Goal: Task Accomplishment & Management: Manage account settings

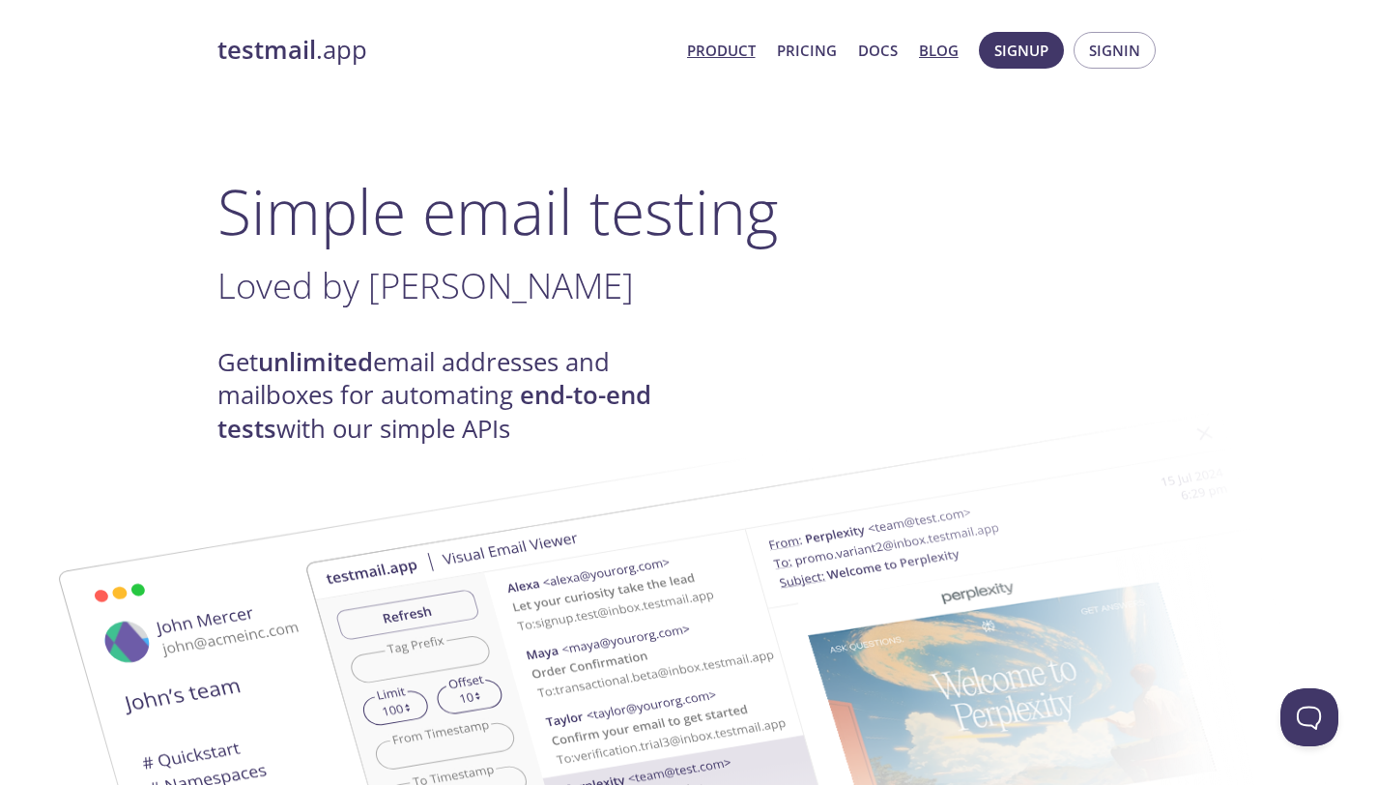
click at [937, 51] on link "Blog" at bounding box center [939, 50] width 40 height 25
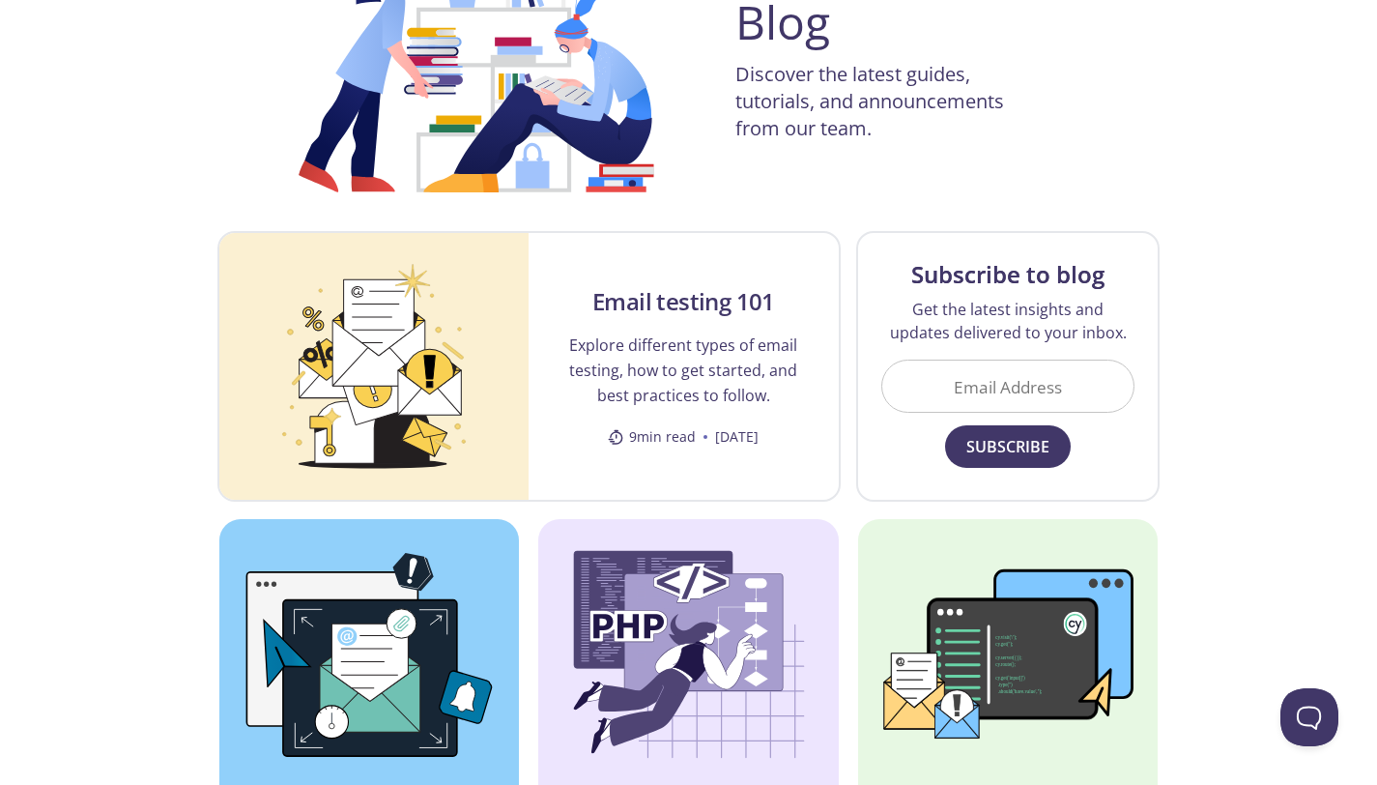
scroll to position [273, 0]
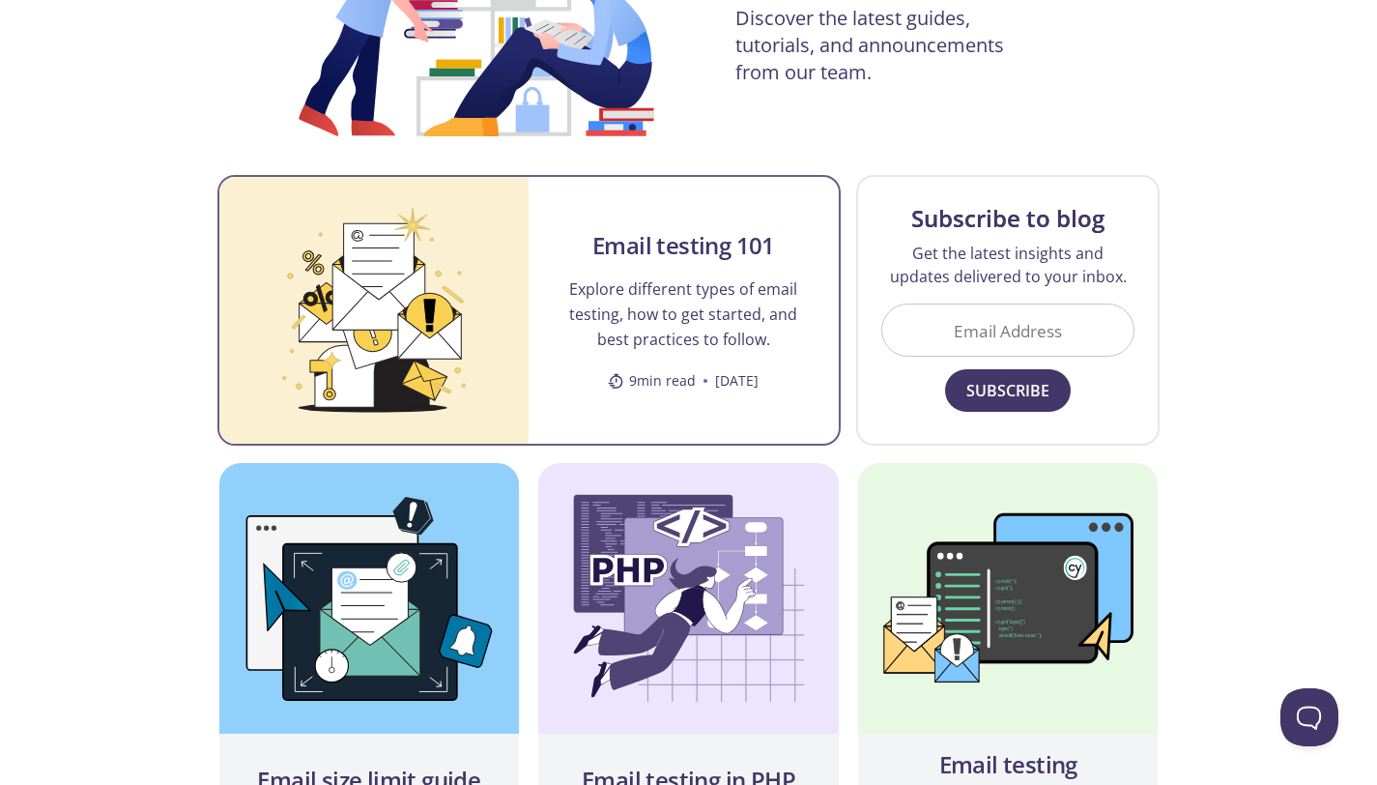
click at [652, 340] on p "Explore different types of email testing, how to get started, and best practice…" at bounding box center [684, 313] width 264 height 75
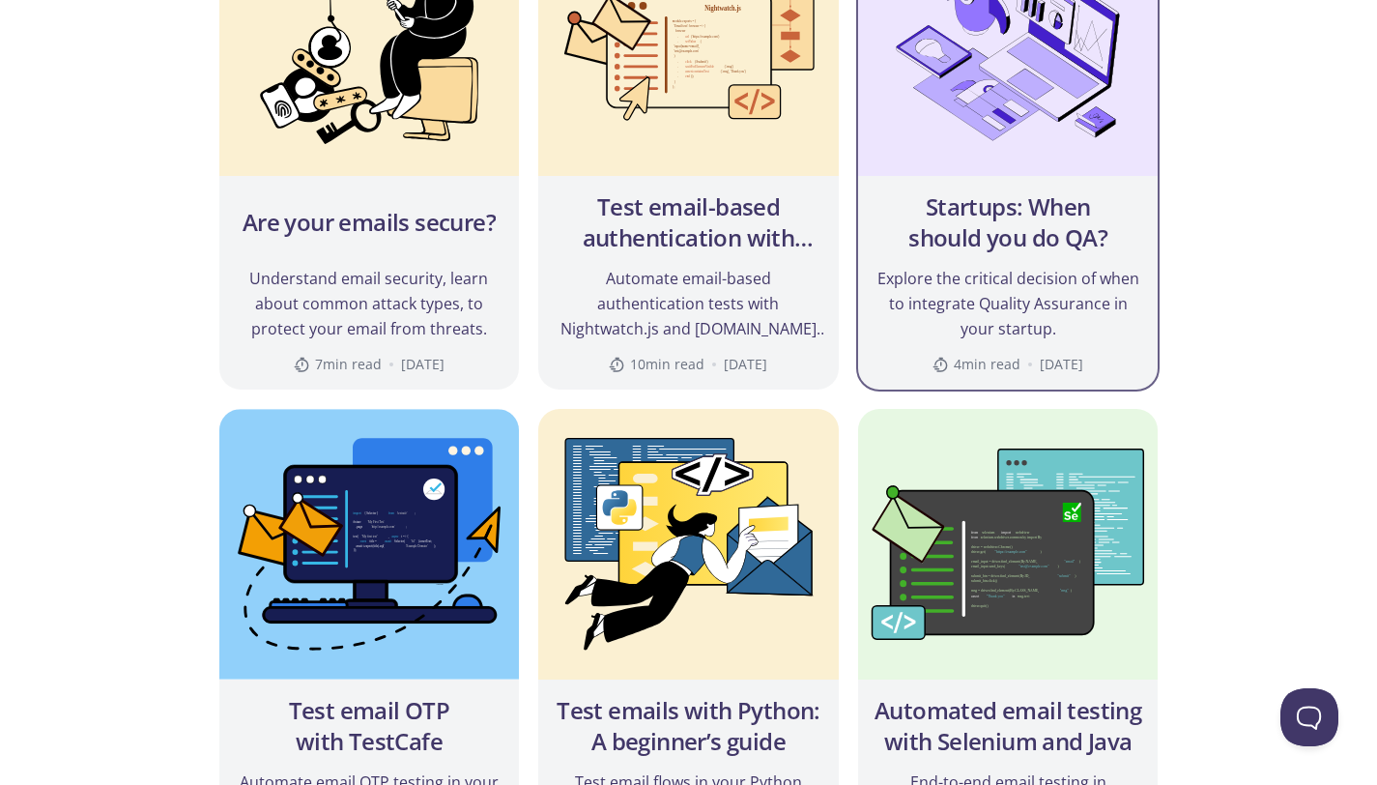
scroll to position [1338, 0]
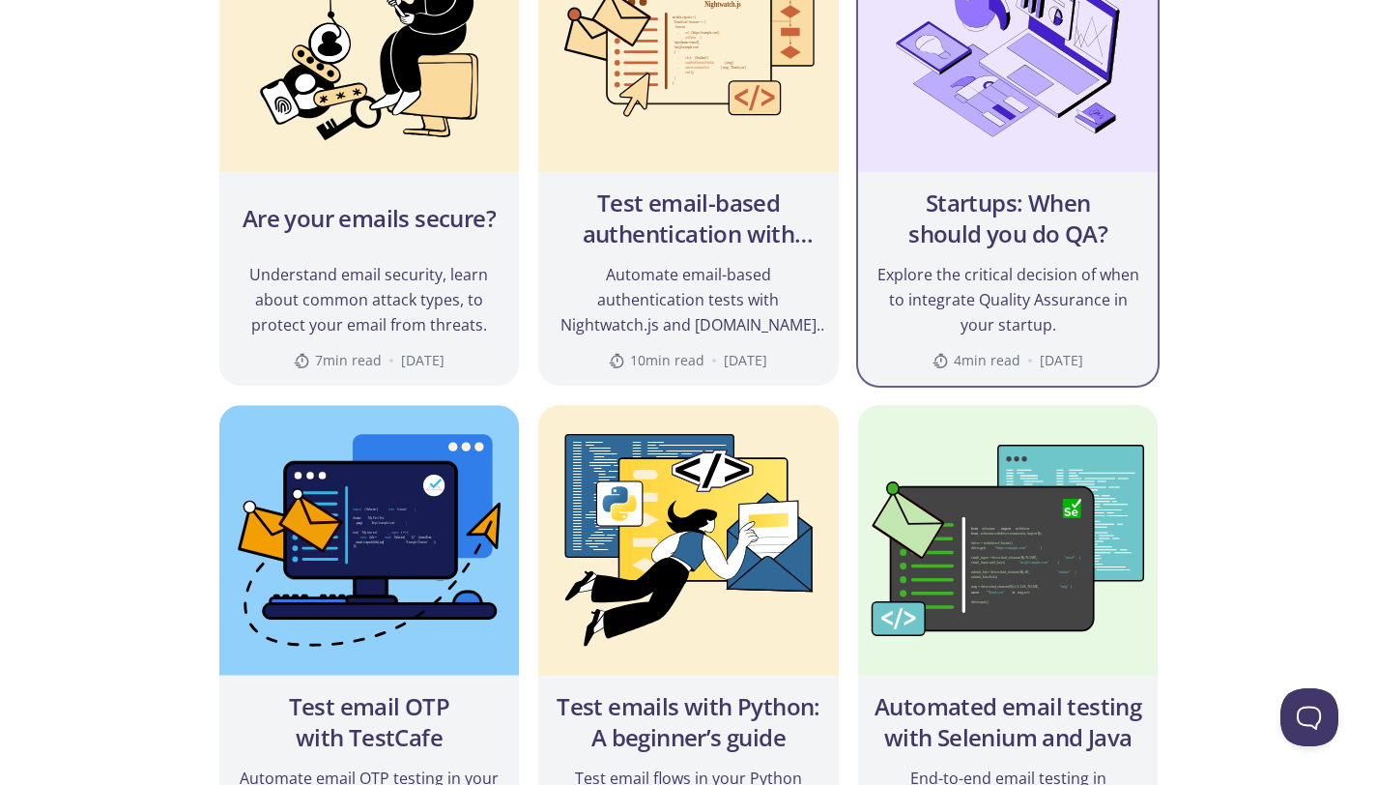
click at [989, 237] on h2 "Startups: When should you do QA?" at bounding box center [1008, 218] width 270 height 62
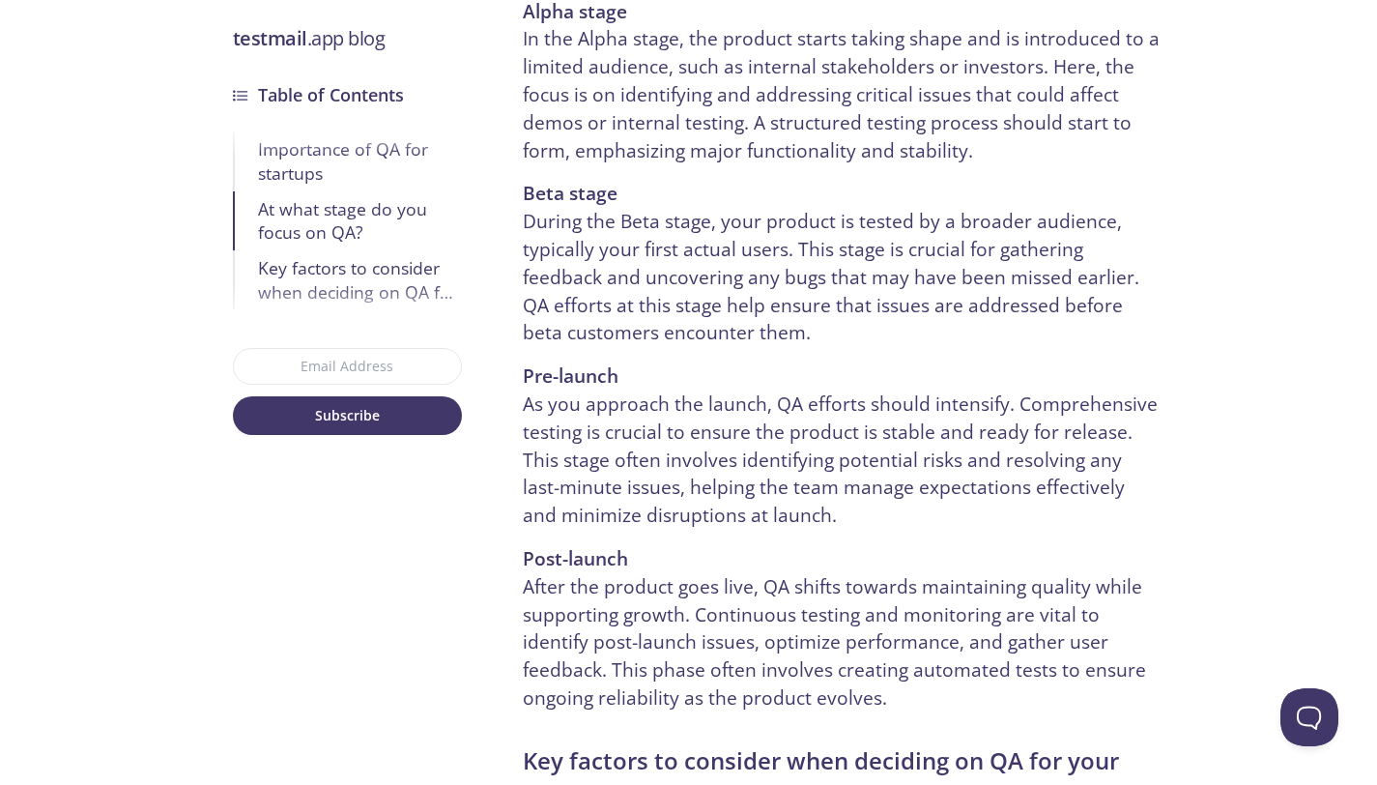
scroll to position [2307, 0]
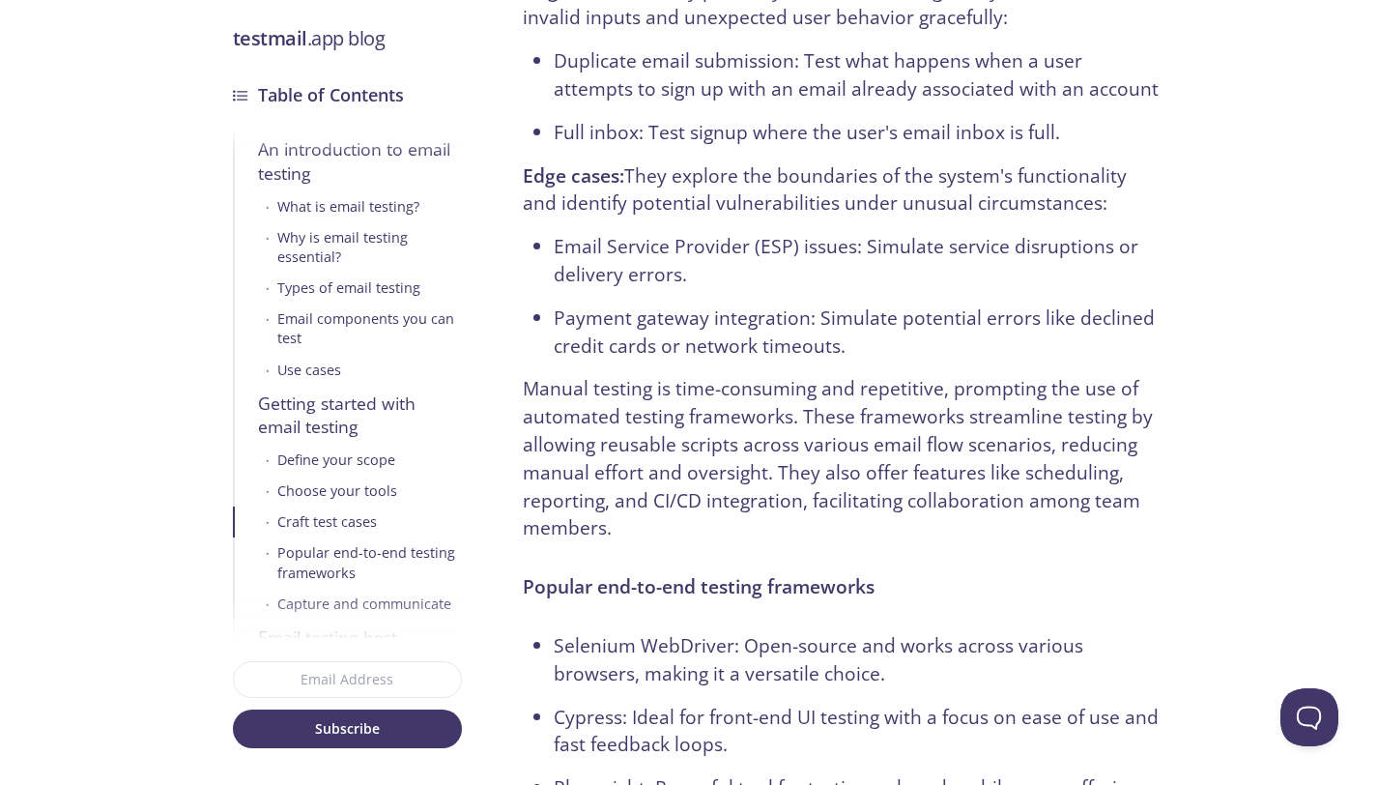
scroll to position [7936, 0]
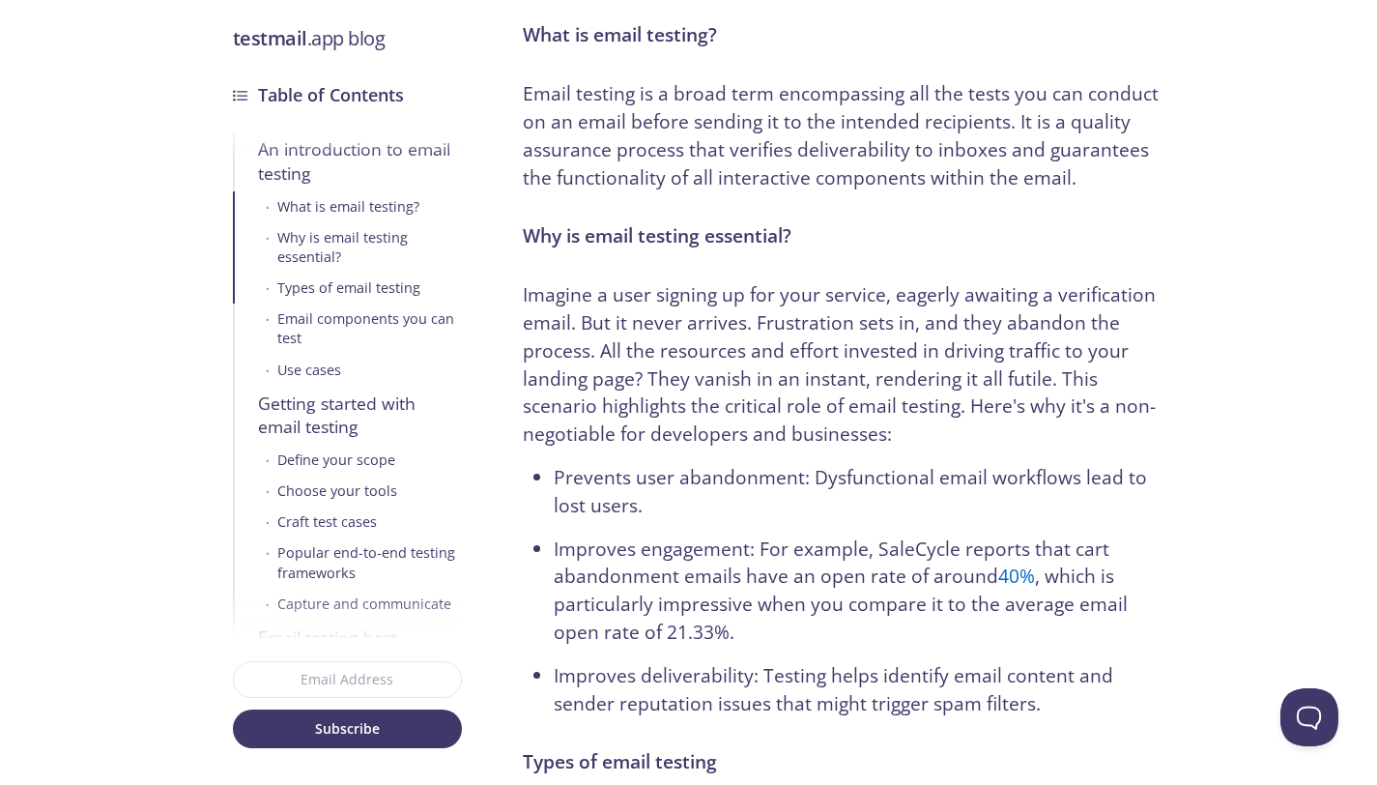
scroll to position [187, 0]
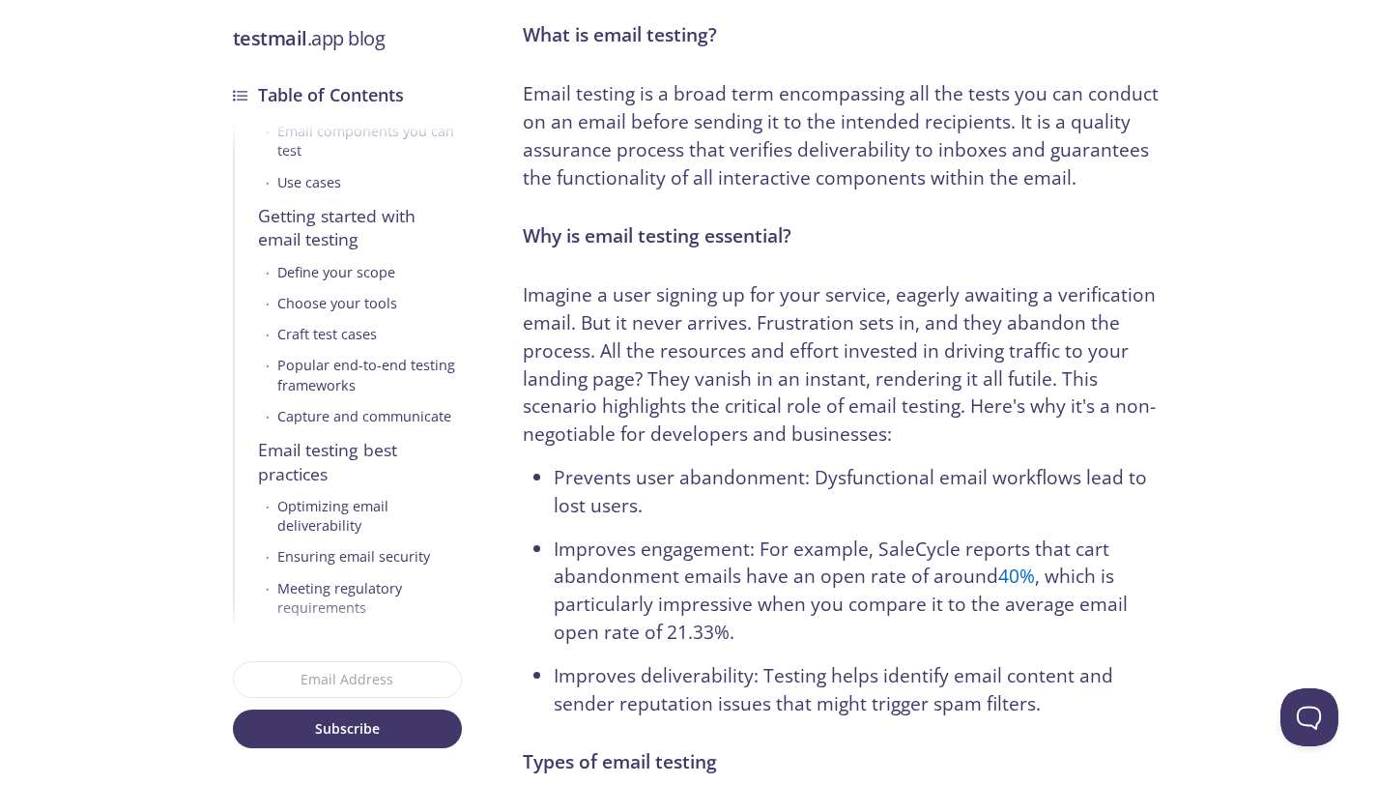
click at [357, 588] on div "Meeting regulatory requirements" at bounding box center [369, 597] width 185 height 39
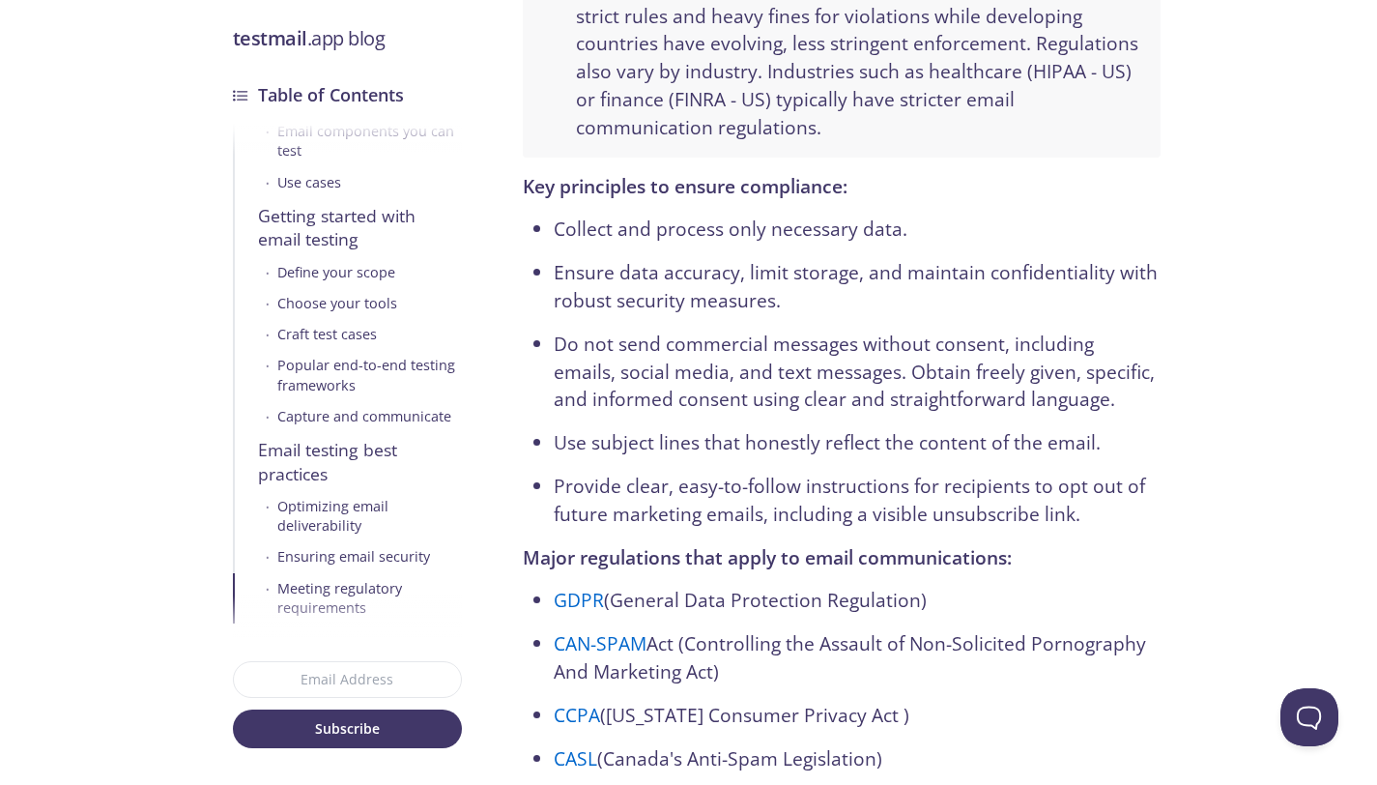
scroll to position [10483, 0]
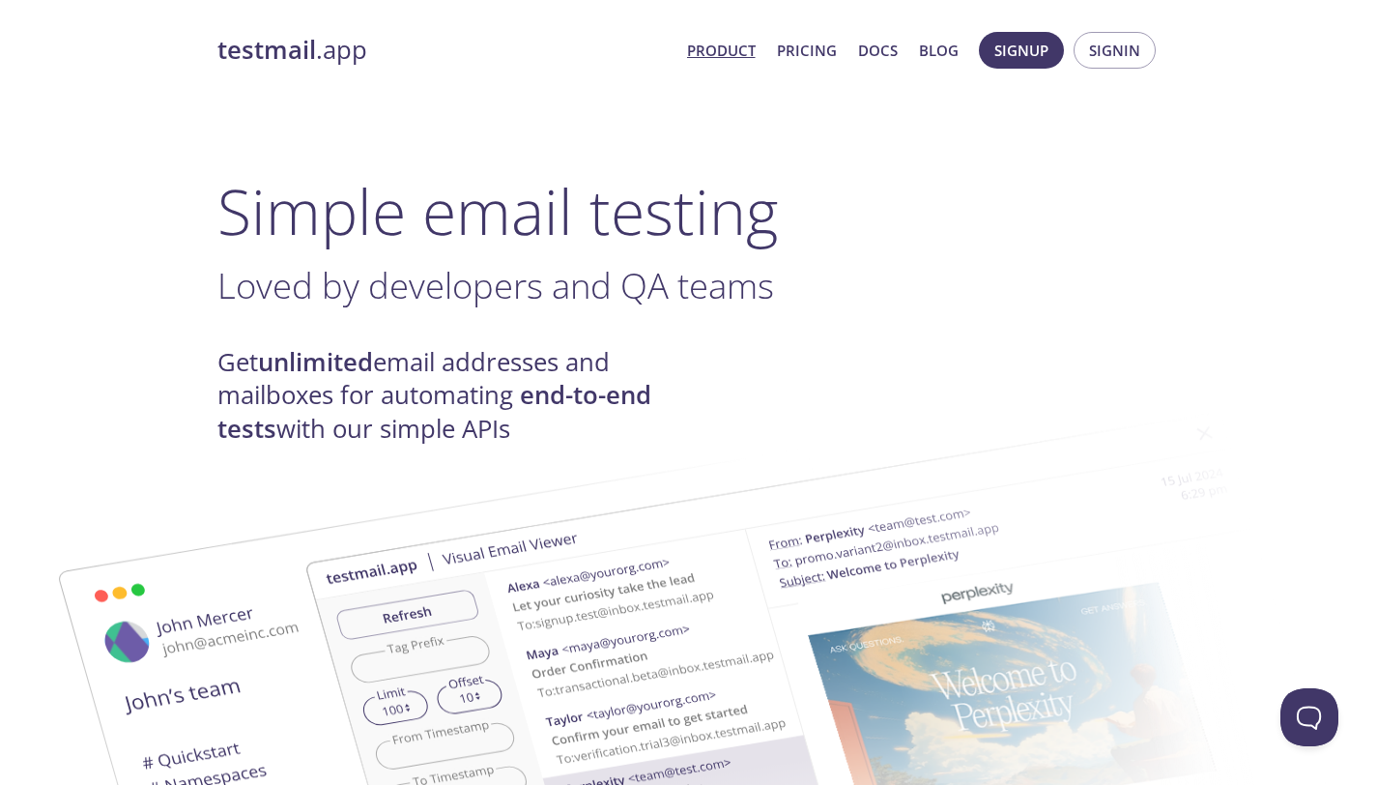
click at [727, 46] on link "Product" at bounding box center [721, 50] width 69 height 25
click at [727, 48] on link "Product" at bounding box center [721, 50] width 69 height 25
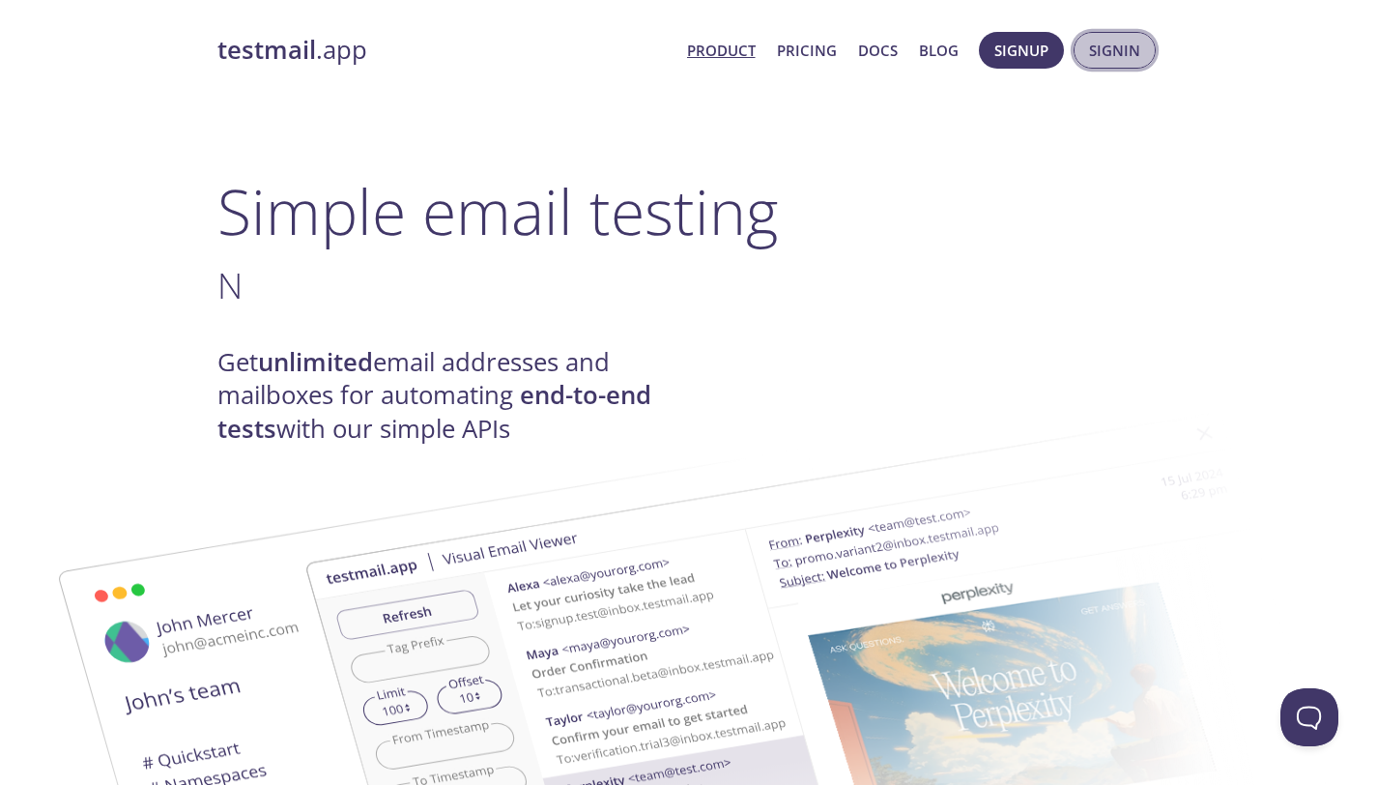
click at [1132, 59] on span "Signin" at bounding box center [1114, 50] width 51 height 25
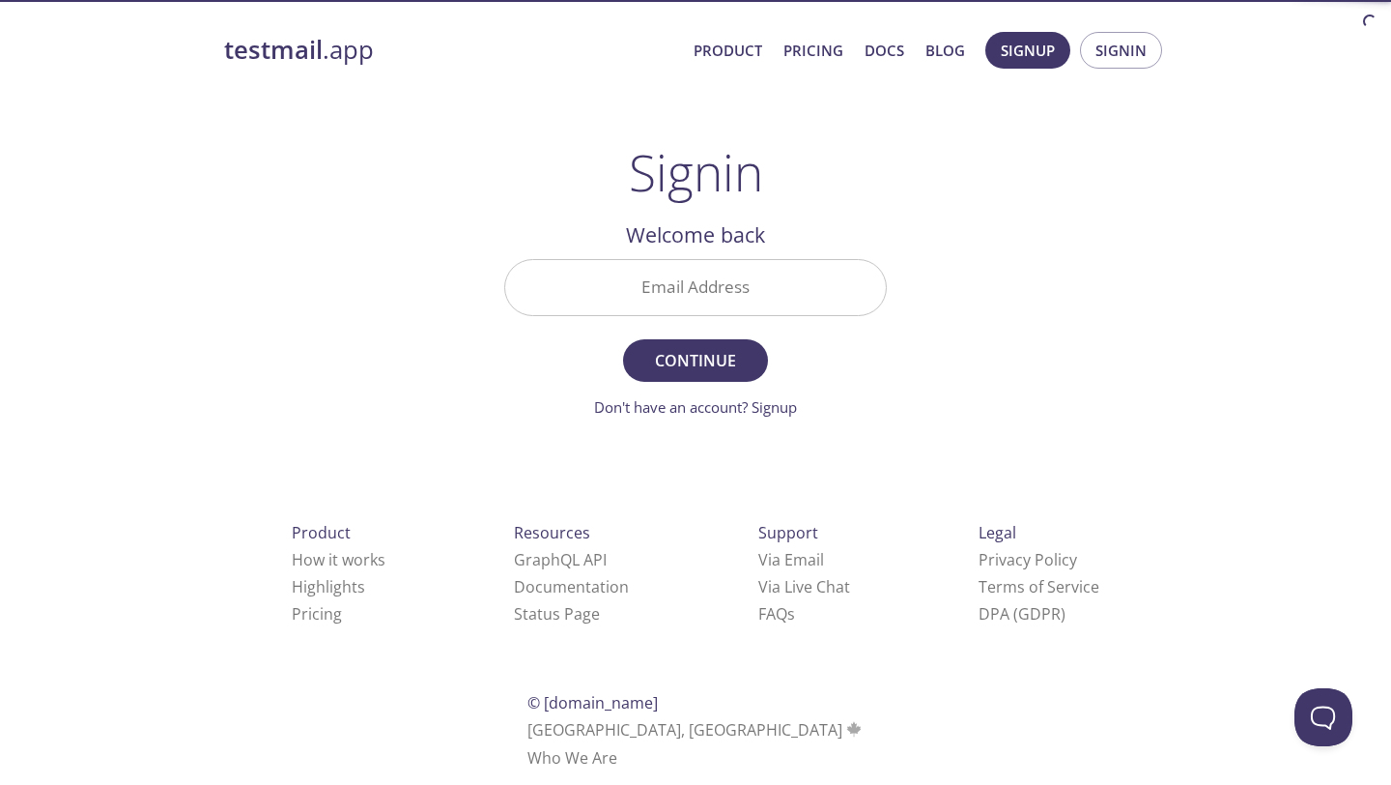
click at [785, 282] on input "Email Address" at bounding box center [695, 287] width 381 height 55
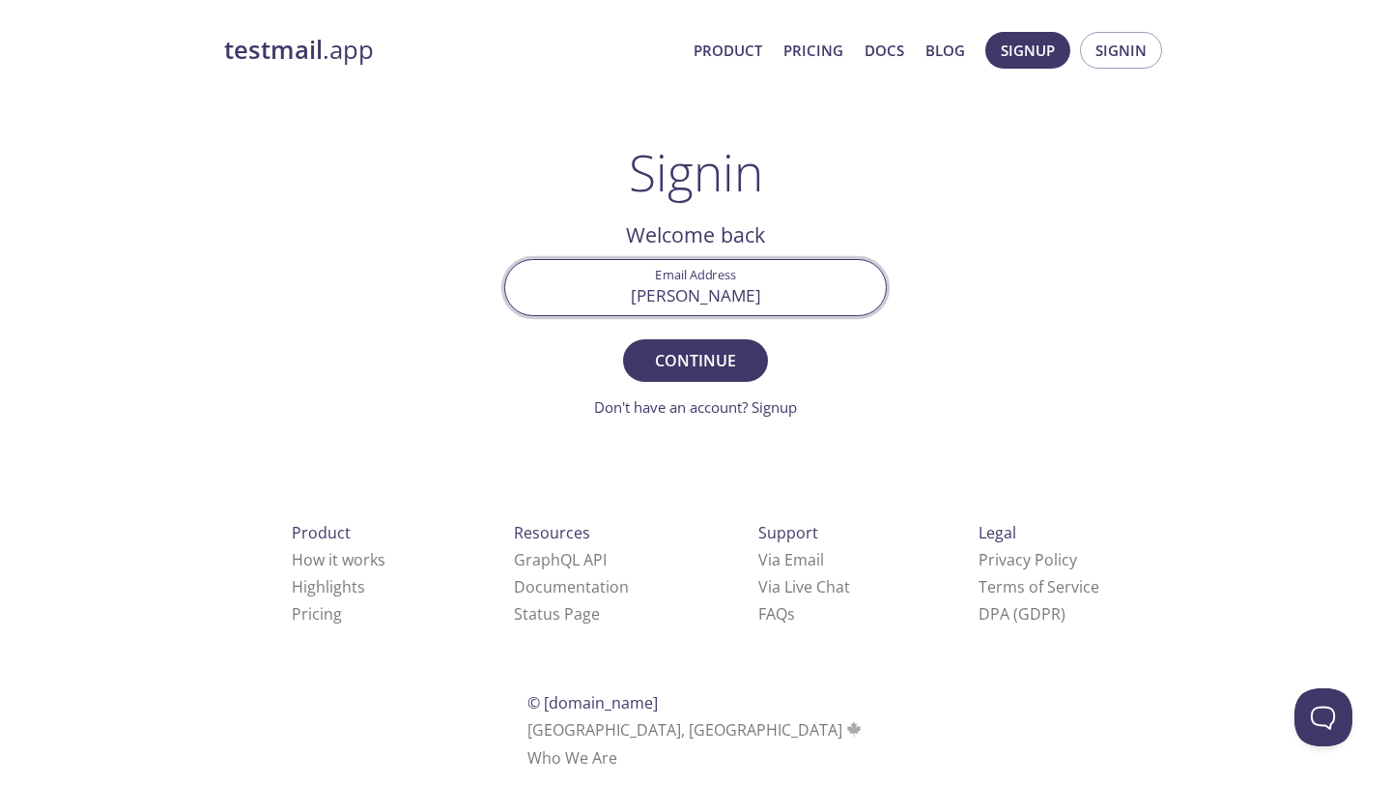
type input "[PERSON_NAME]"
